Goal: Task Accomplishment & Management: Complete application form

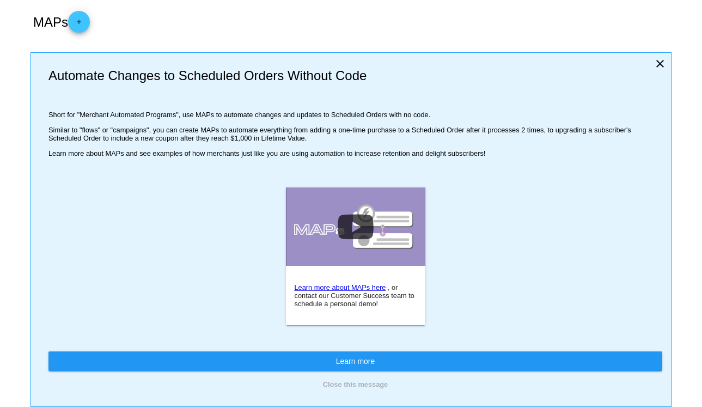
click at [90, 19] on button "add" at bounding box center [79, 22] width 22 height 22
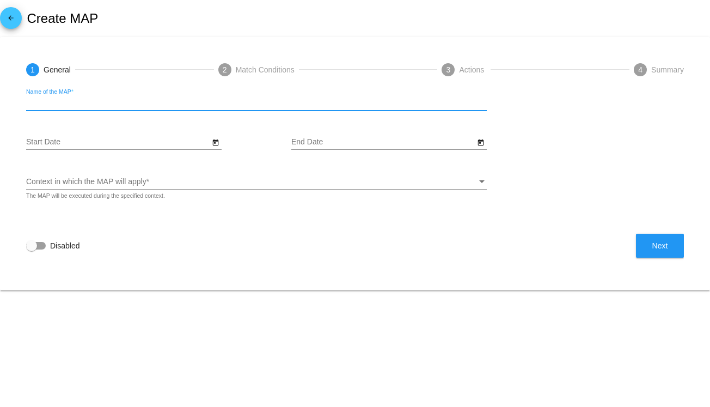
click at [178, 99] on input "Name of the MAP *" at bounding box center [256, 103] width 461 height 9
type input "Blush Sample to Subscription"
click at [209, 138] on input "Start Date" at bounding box center [118, 142] width 184 height 9
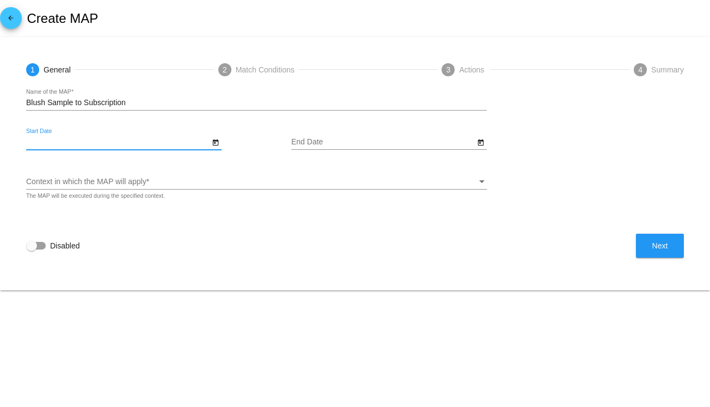
click at [209, 182] on div "Context in which the MAP will apply" at bounding box center [251, 182] width 451 height 9
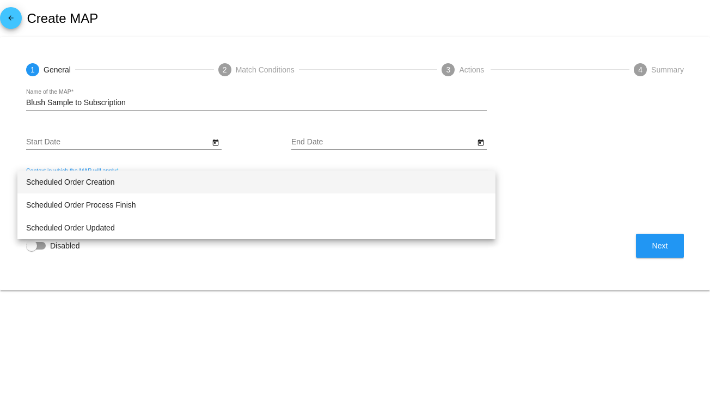
click at [202, 180] on span "Scheduled Order Creation" at bounding box center [256, 181] width 461 height 23
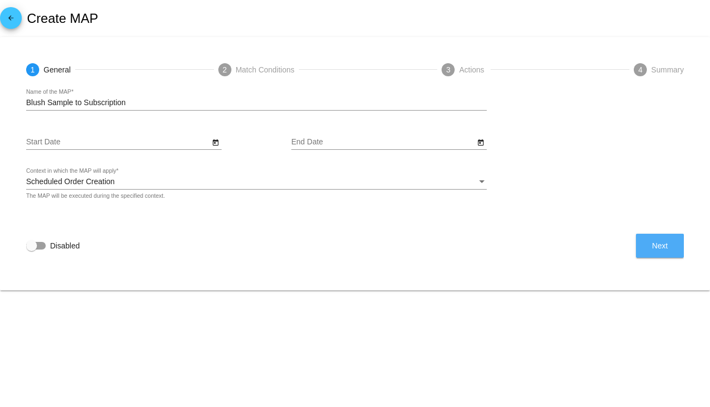
click at [669, 246] on button "Next" at bounding box center [660, 246] width 48 height 24
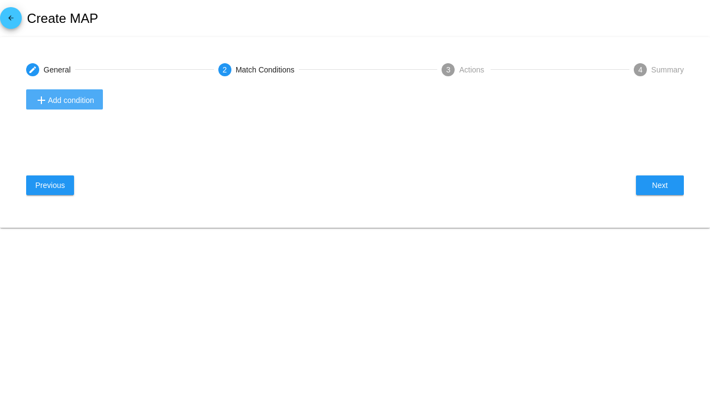
click at [70, 105] on span "add Add condition" at bounding box center [64, 100] width 59 height 13
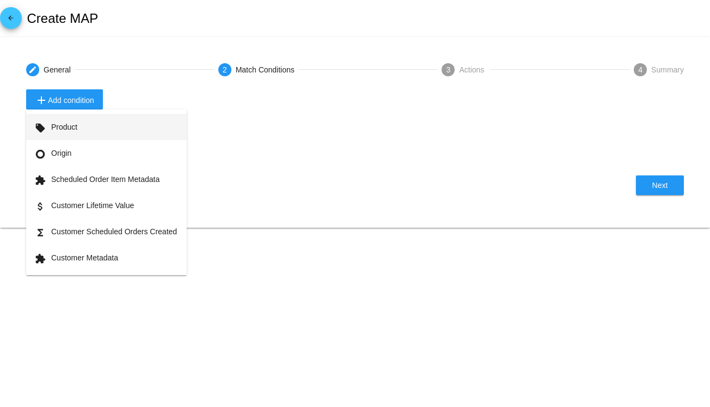
click at [128, 125] on button "local_offer Product" at bounding box center [106, 127] width 161 height 26
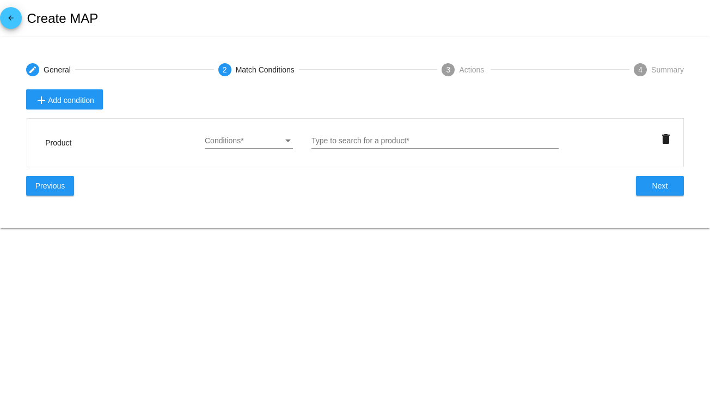
click at [271, 143] on div "Conditions" at bounding box center [244, 141] width 78 height 9
drag, startPoint x: 271, startPoint y: 143, endPoint x: 318, endPoint y: 138, distance: 47.6
click at [270, 142] on span "Equals" at bounding box center [249, 141] width 88 height 23
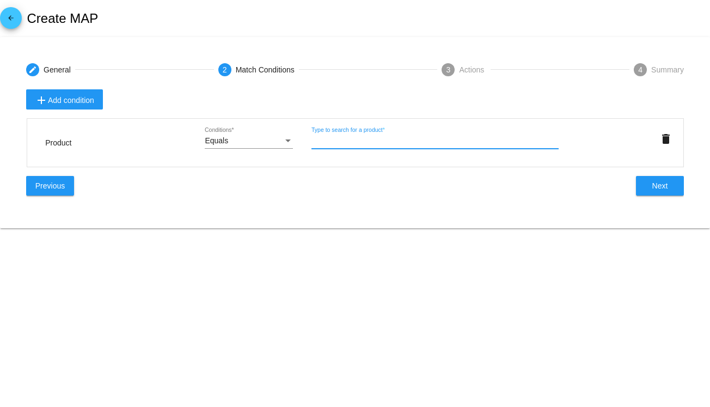
click at [347, 140] on input "Type to search for a product *" at bounding box center [435, 141] width 247 height 9
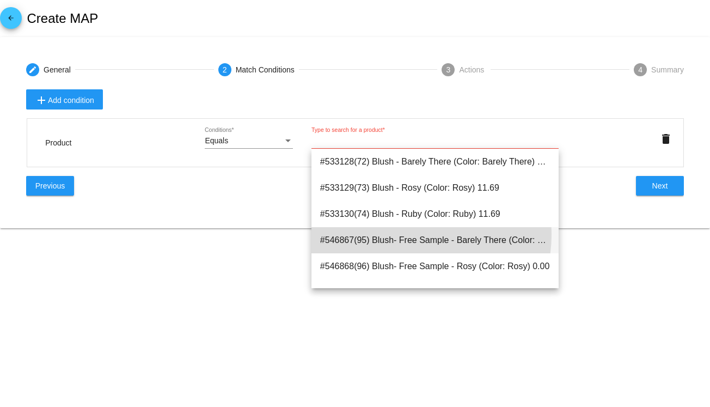
click at [411, 235] on span "#546867(95) Blush- Free Sample - Barely There (Color: Barely There) 0.00" at bounding box center [435, 240] width 230 height 26
type input "Blush- Free Sample - Barely There (Color: Barely There)"
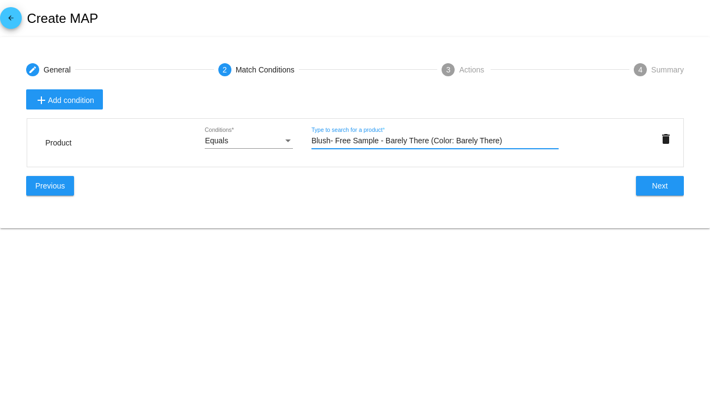
click at [660, 198] on div "add Add condition Product Equals Conditions * Blush- Free Sample - Barely There…" at bounding box center [355, 145] width 658 height 113
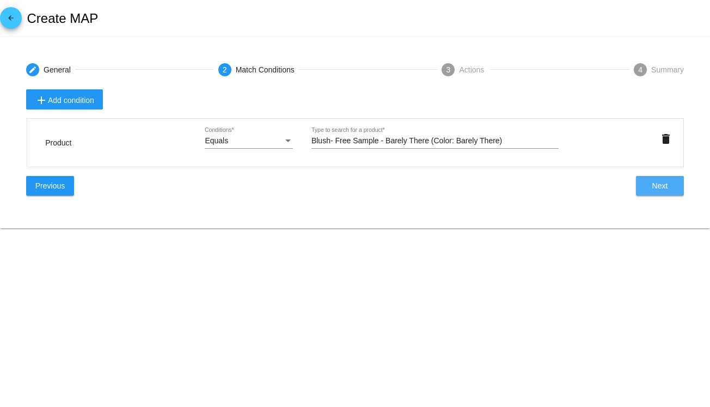
click at [662, 186] on span "Next" at bounding box center [660, 185] width 16 height 9
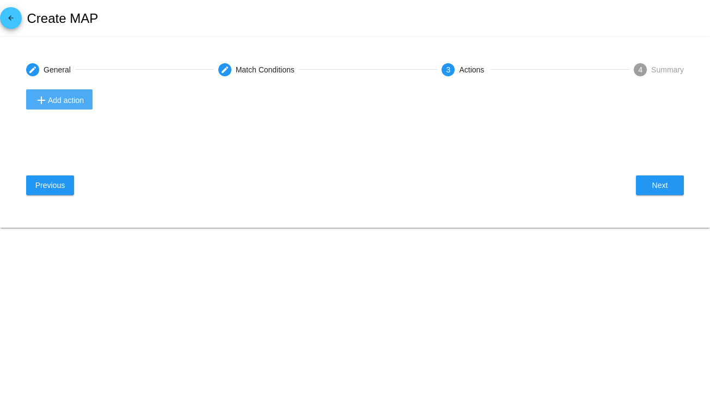
click at [48, 105] on span "add Add action" at bounding box center [59, 100] width 49 height 13
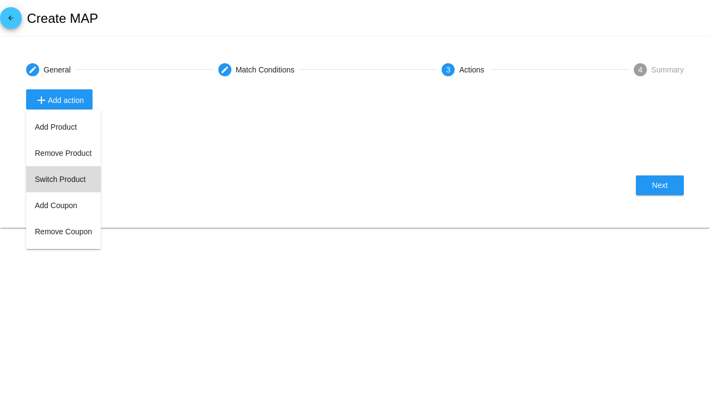
click at [57, 184] on button "Switch Product" at bounding box center [63, 179] width 75 height 26
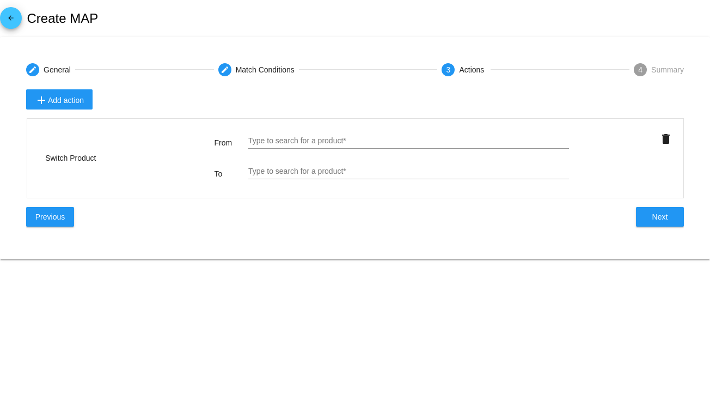
click at [303, 139] on input "Type to search for a product *" at bounding box center [408, 141] width 321 height 9
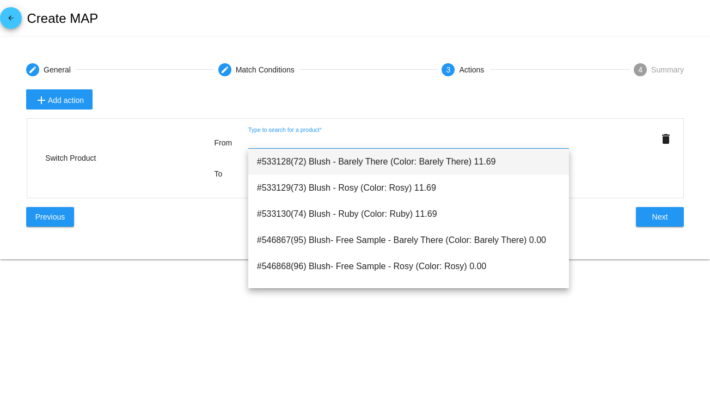
click at [342, 166] on span "#533128(72) Blush - Barely There (Color: Barely There) 11.69" at bounding box center [408, 162] width 303 height 26
type input "Blush - Barely There (Color: Barely There)"
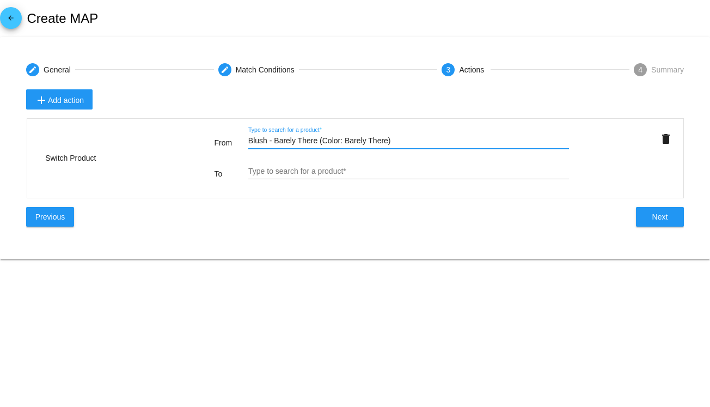
click at [404, 170] on input "Type to search for a product *" at bounding box center [408, 171] width 321 height 9
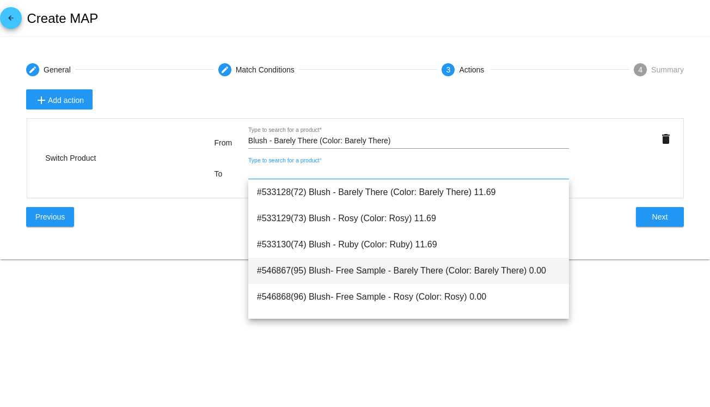
click at [400, 264] on span "#546867(95) Blush- Free Sample - Barely There (Color: Barely There) 0.00" at bounding box center [408, 271] width 303 height 26
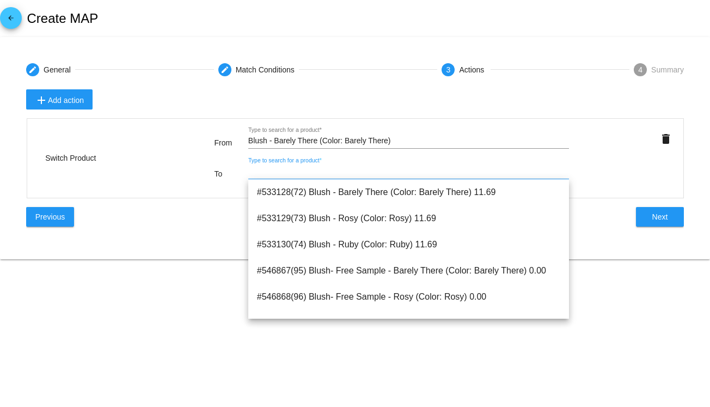
type input "Blush- Free Sample - Barely There (Color: Barely There)"
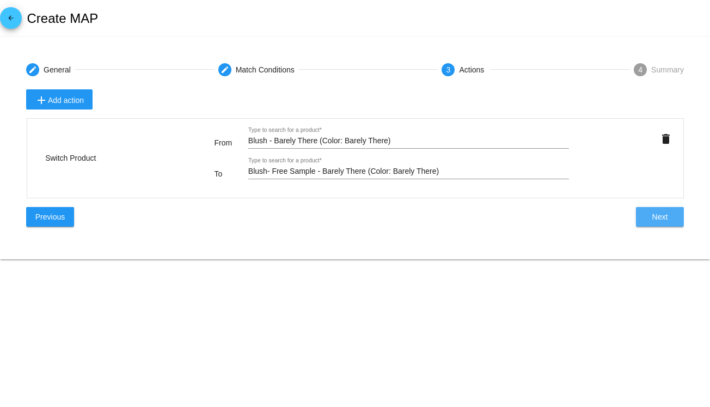
click at [659, 212] on button "Next" at bounding box center [660, 217] width 48 height 20
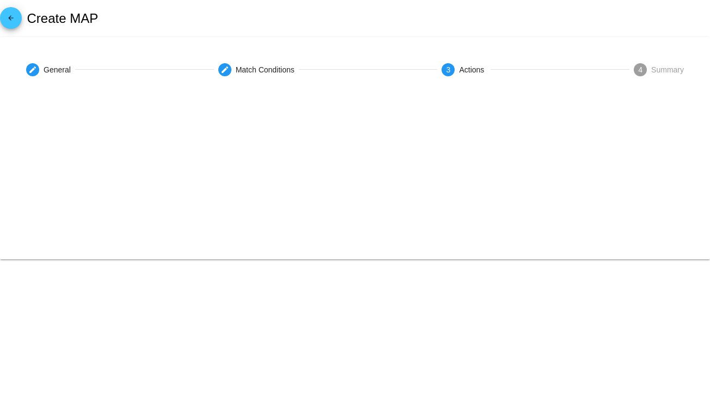
type input "Equals"
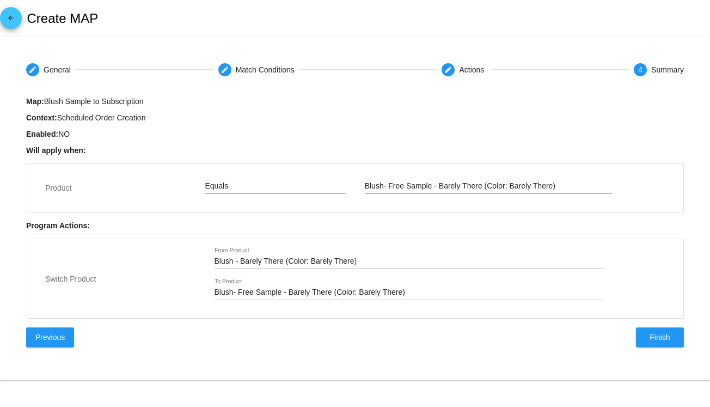
click at [342, 266] on input "Blush - Barely There (Color: Barely There)" at bounding box center [409, 261] width 388 height 9
click at [455, 72] on mat-step-header "create Actions" at bounding box center [464, 69] width 71 height 39
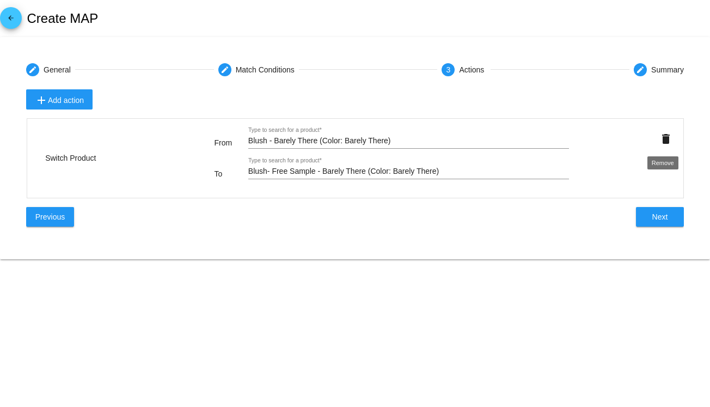
click at [667, 142] on mat-icon "delete" at bounding box center [666, 138] width 13 height 13
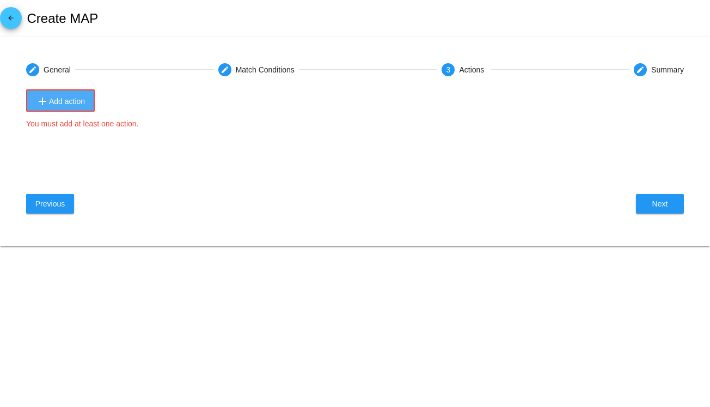
drag, startPoint x: 70, startPoint y: 103, endPoint x: 86, endPoint y: 105, distance: 15.9
click at [70, 102] on span "add Add action" at bounding box center [60, 101] width 49 height 13
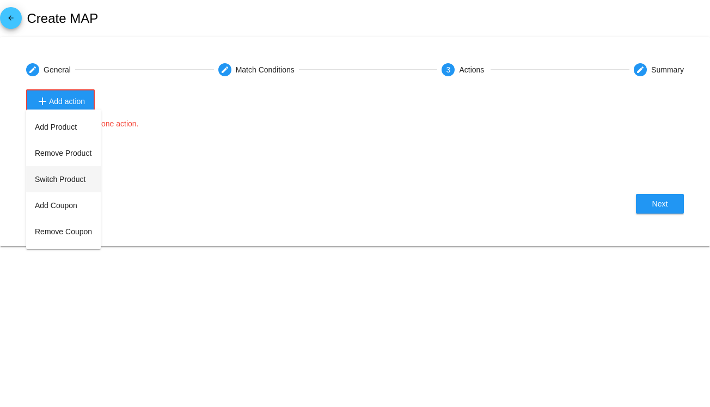
click at [57, 177] on button "Switch Product" at bounding box center [63, 179] width 75 height 26
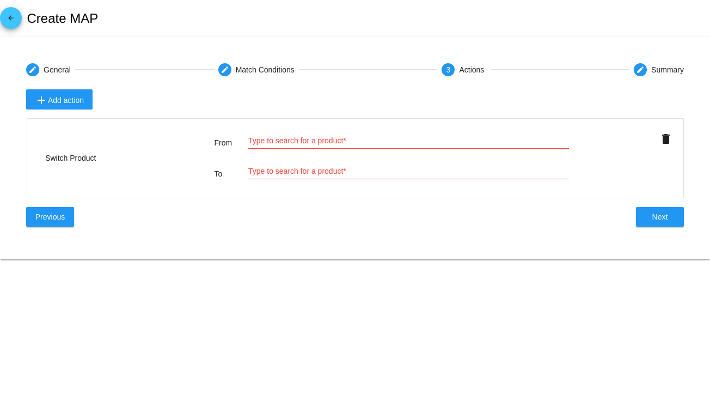
click at [356, 138] on input "Type to search for a product *" at bounding box center [408, 141] width 321 height 9
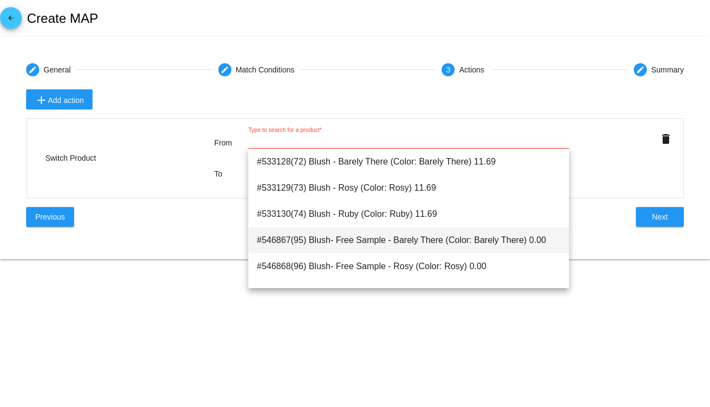
click at [376, 249] on span "#546867(95) Blush- Free Sample - Barely There (Color: Barely There) 0.00" at bounding box center [408, 240] width 303 height 26
type input "Blush- Free Sample - Barely There (Color: Barely There)"
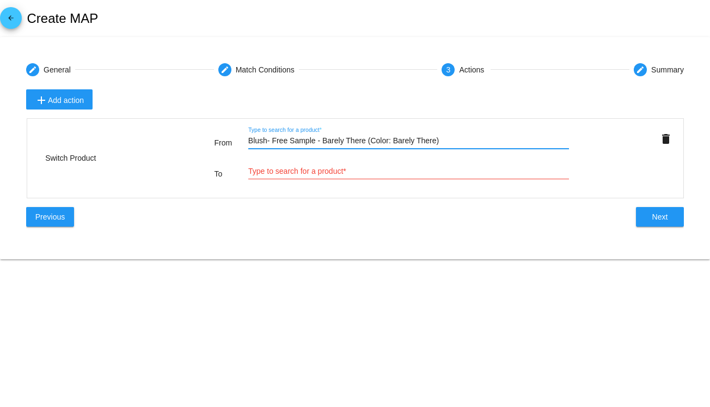
click at [298, 175] on input "Type to search for a product *" at bounding box center [408, 171] width 321 height 9
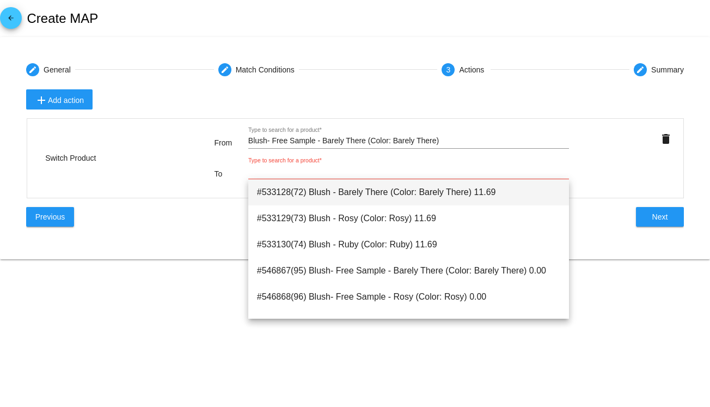
click at [302, 190] on span "#533128(72) Blush - Barely There (Color: Barely There) 11.69" at bounding box center [408, 192] width 303 height 26
type input "Blush - Barely There (Color: Barely There)"
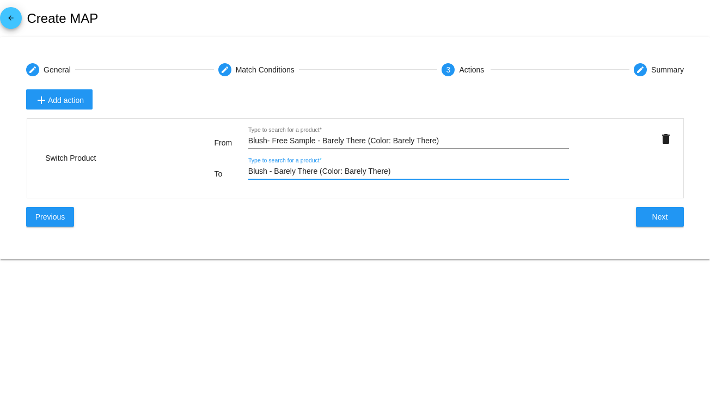
click at [651, 221] on button "Next" at bounding box center [660, 217] width 48 height 20
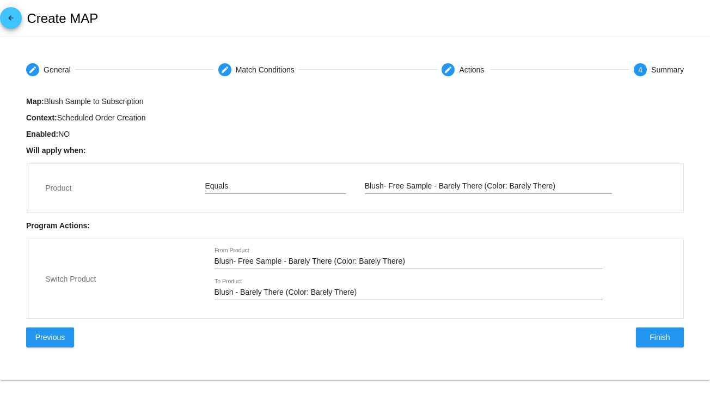
click at [650, 341] on span "Finish" at bounding box center [660, 337] width 20 height 9
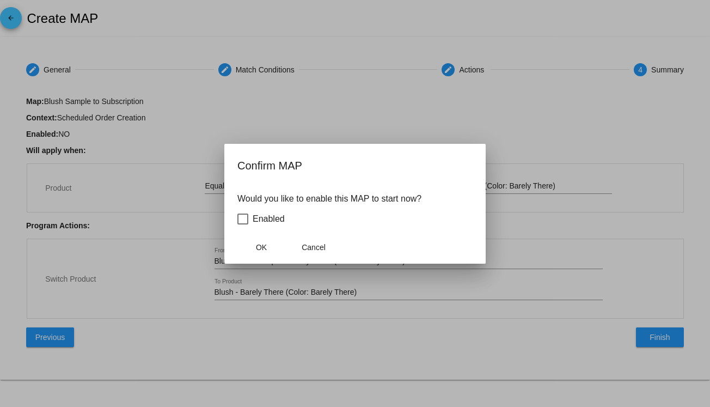
click at [264, 218] on span "Enabled" at bounding box center [269, 218] width 32 height 13
click at [243, 224] on input "Enabled" at bounding box center [242, 224] width 1 height 1
checkbox input "true"
click at [266, 249] on span "OK" at bounding box center [261, 247] width 11 height 9
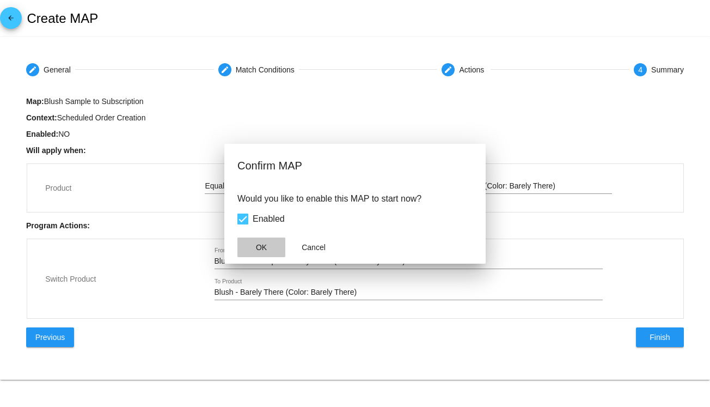
checkbox input "true"
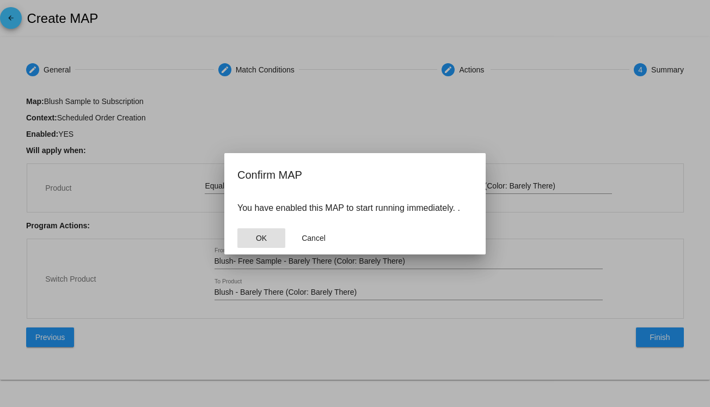
click at [263, 238] on span "OK" at bounding box center [261, 238] width 11 height 9
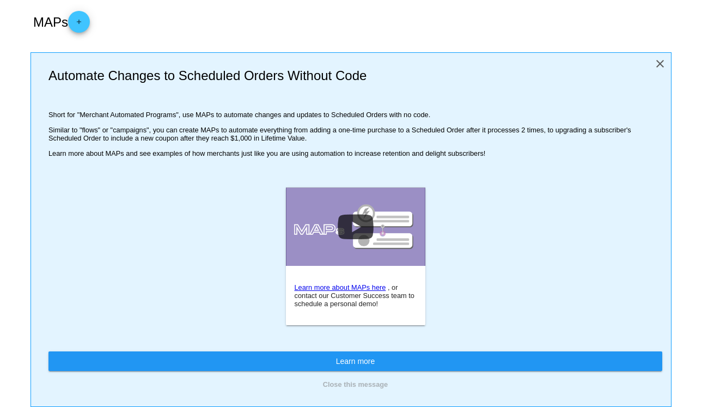
click at [654, 62] on mat-icon "close" at bounding box center [660, 63] width 13 height 13
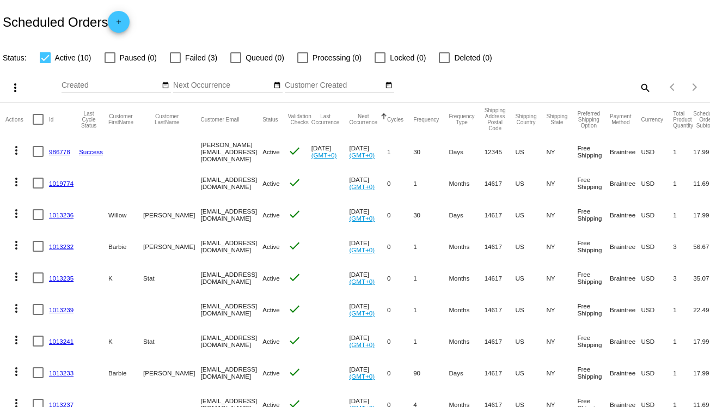
click at [640, 86] on mat-icon "search" at bounding box center [644, 87] width 13 height 17
paste input "1019774"
type input "1019774"
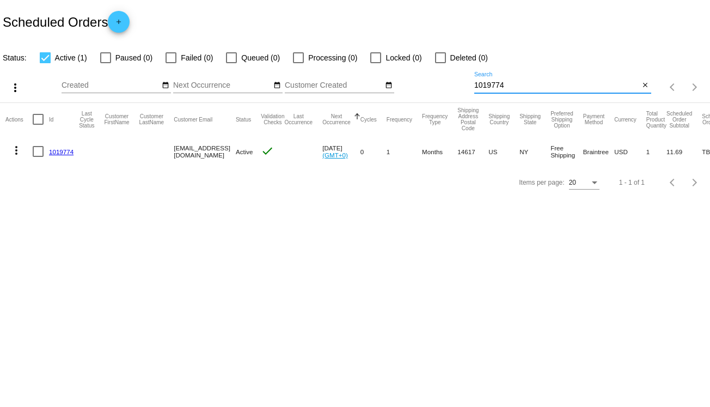
click at [62, 153] on link "1019774" at bounding box center [61, 151] width 25 height 7
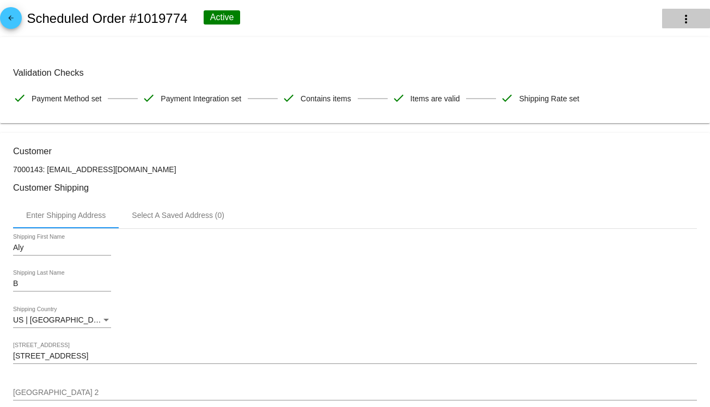
click at [688, 21] on button "more_vert" at bounding box center [686, 19] width 48 height 20
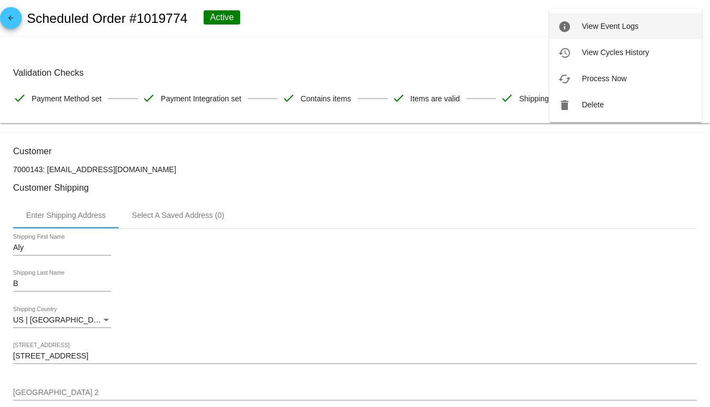
click at [660, 32] on button "info View Event Logs" at bounding box center [626, 26] width 152 height 26
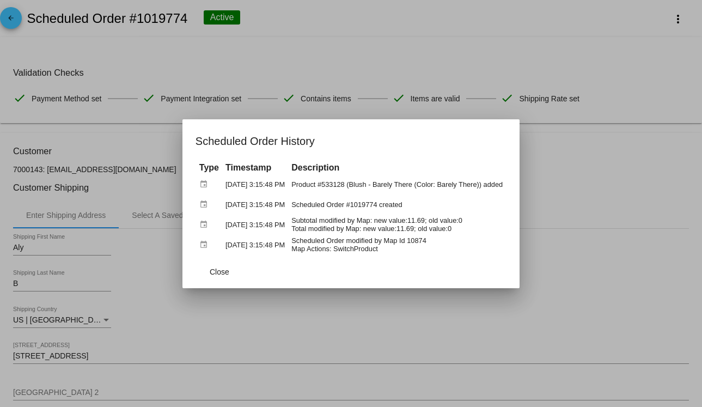
drag, startPoint x: 395, startPoint y: 249, endPoint x: 344, endPoint y: 251, distance: 51.2
click at [344, 251] on td "Scheduled Order modified by Map Id 10874 Map Actions: SwitchProduct" at bounding box center [397, 244] width 217 height 19
click at [420, 249] on td "Scheduled Order modified by Map Id 10874 Map Actions: SwitchProduct" at bounding box center [397, 244] width 217 height 19
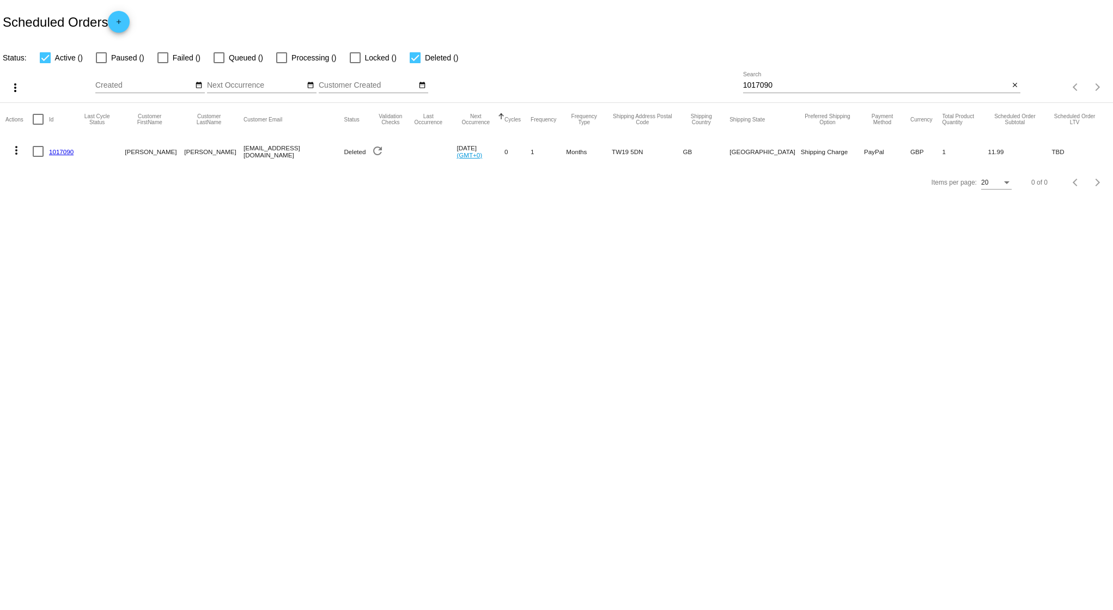
click at [55, 153] on link "1017090" at bounding box center [61, 151] width 25 height 7
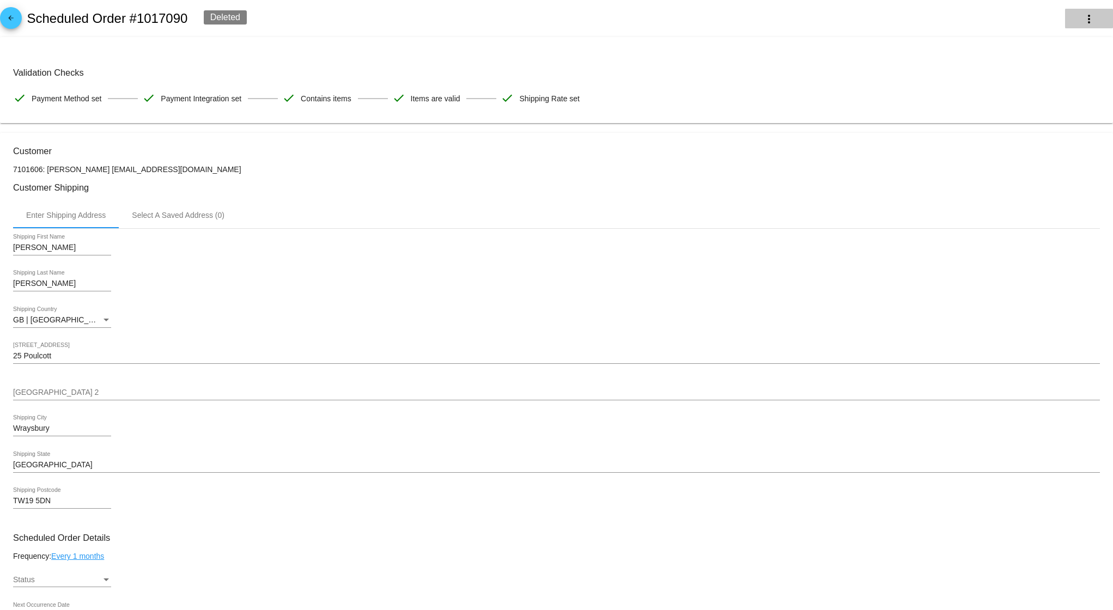
click at [1082, 14] on mat-icon "more_vert" at bounding box center [1088, 19] width 13 height 13
click at [1014, 26] on span "View Event Logs" at bounding box center [1009, 26] width 57 height 9
